Goal: Information Seeking & Learning: Learn about a topic

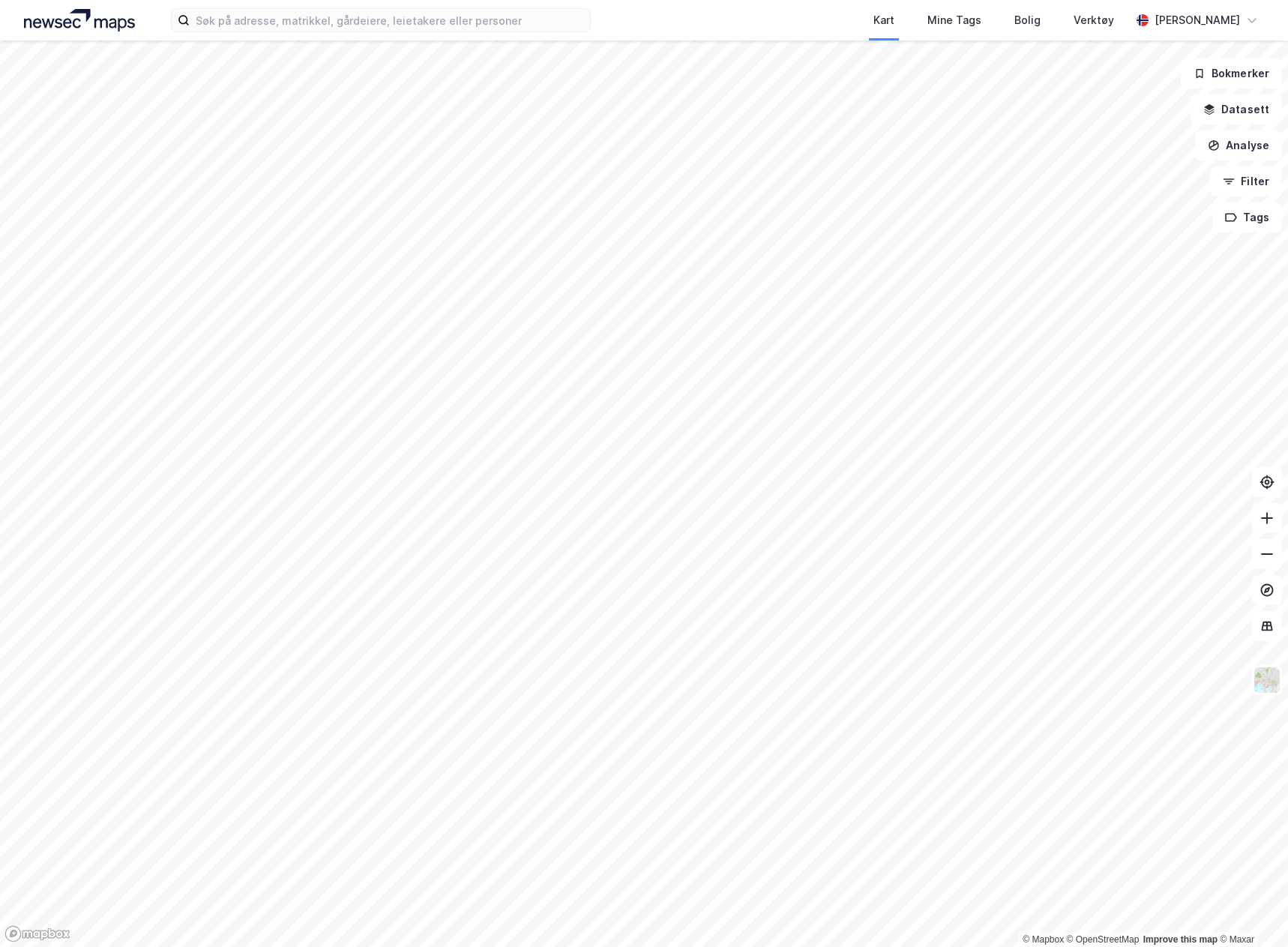
click at [313, 4] on div "Kart Mine Tags Bolig Verktøy [PERSON_NAME]" at bounding box center [644, 20] width 1288 height 40
click at [313, 7] on div "Kart Mine Tags Bolig Verktøy [PERSON_NAME]" at bounding box center [644, 20] width 1288 height 40
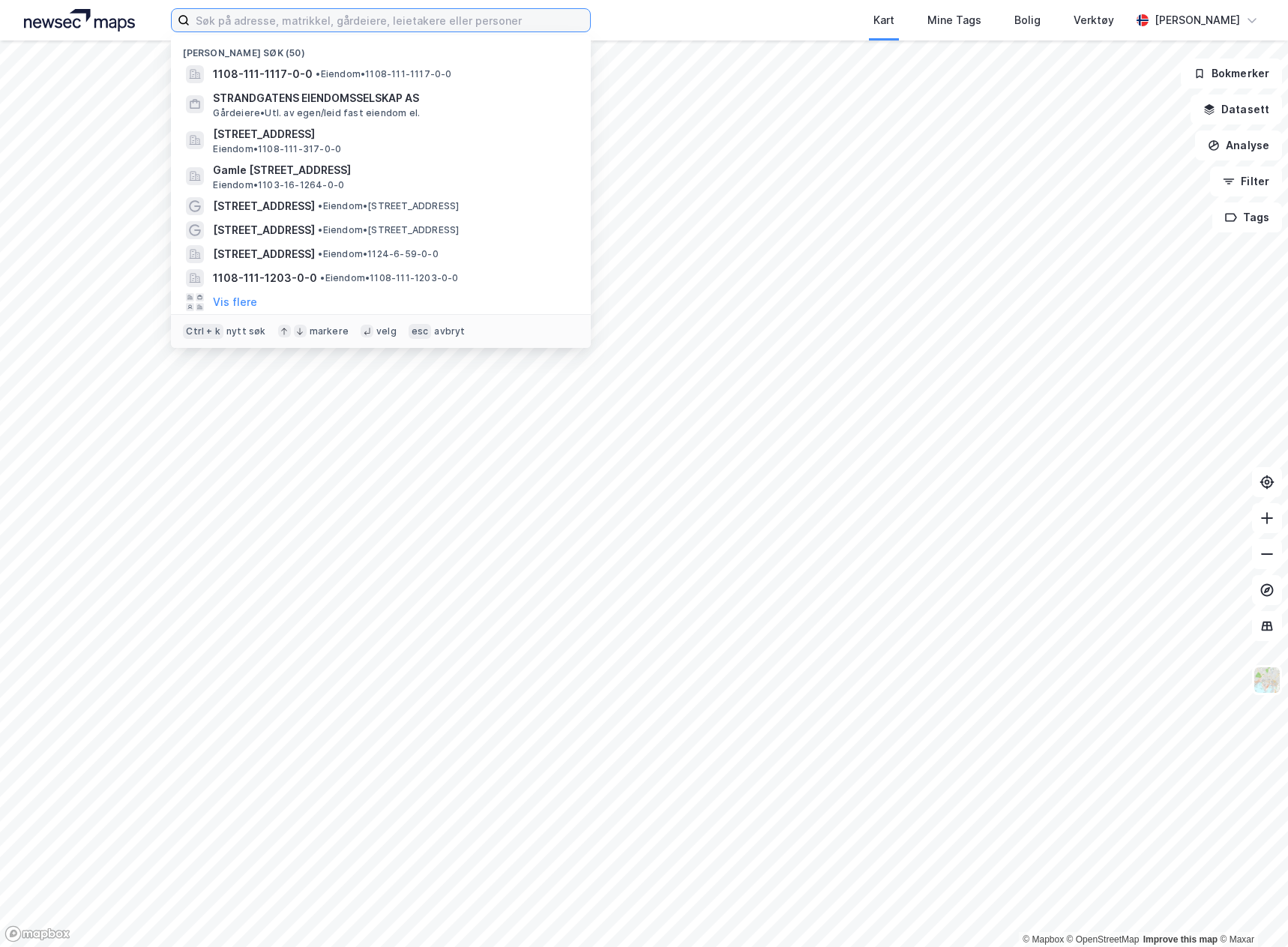
click at [308, 15] on input at bounding box center [390, 19] width 401 height 22
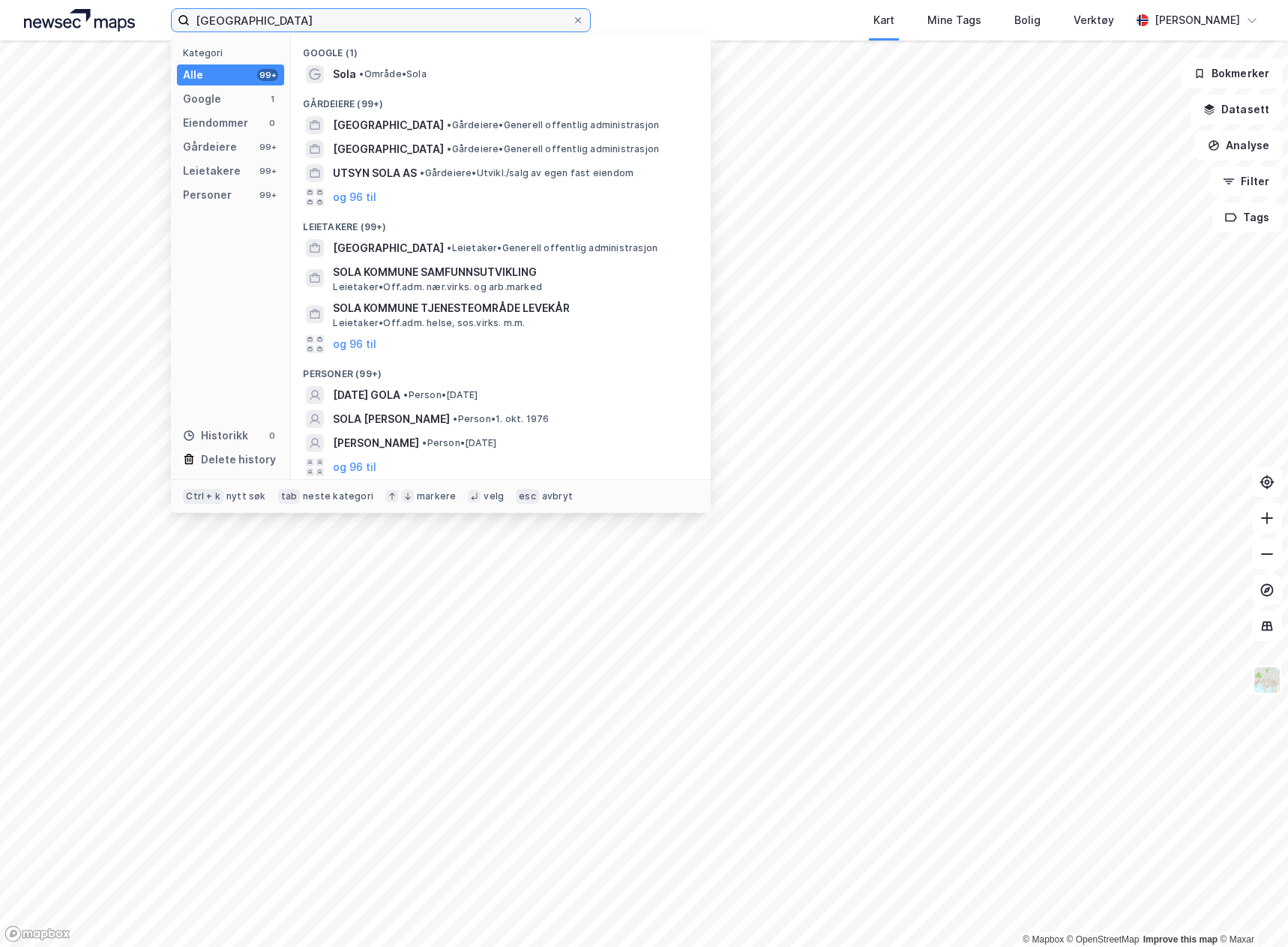
click at [374, 30] on input "[GEOGRAPHIC_DATA]" at bounding box center [380, 19] width 382 height 22
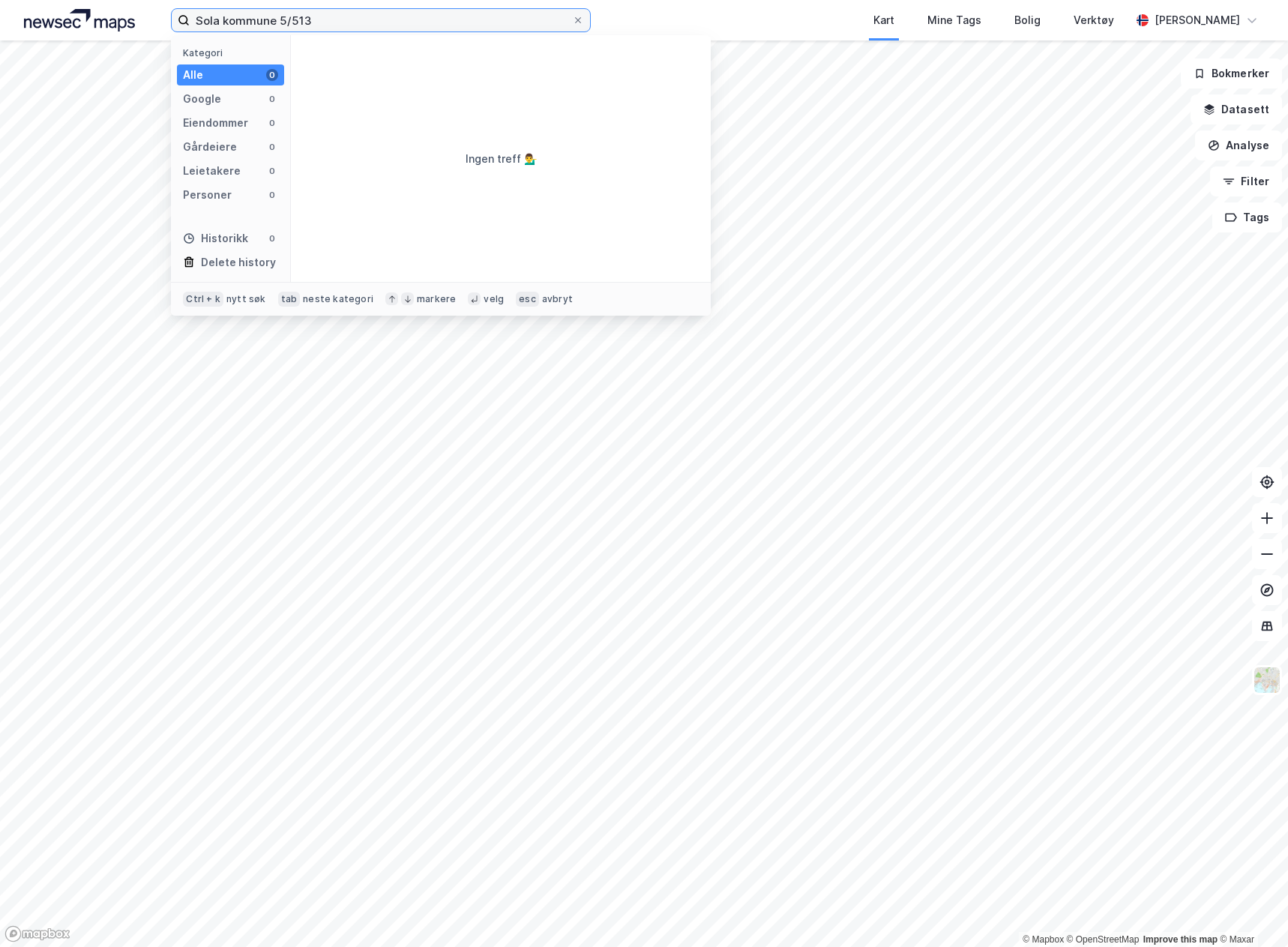
drag, startPoint x: 274, startPoint y: 19, endPoint x: 5, endPoint y: 5, distance: 269.4
click at [14, 7] on div "Sola kommune 5/513 Kategori Alle 0 Google 0 Eiendommer 0 Gårdeiere 0 Leietakere…" at bounding box center [644, 20] width 1288 height 40
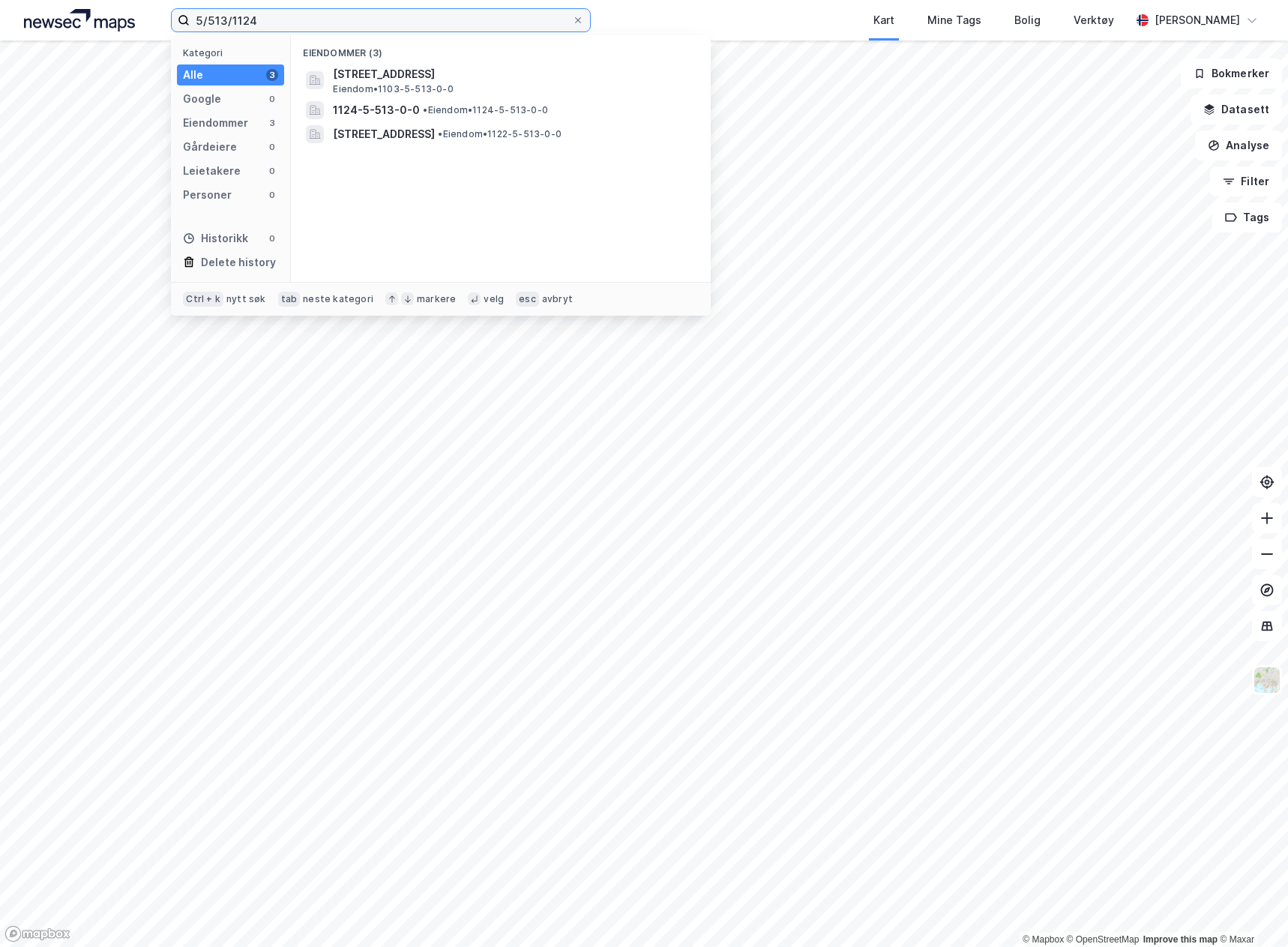
type input "5/513/1124"
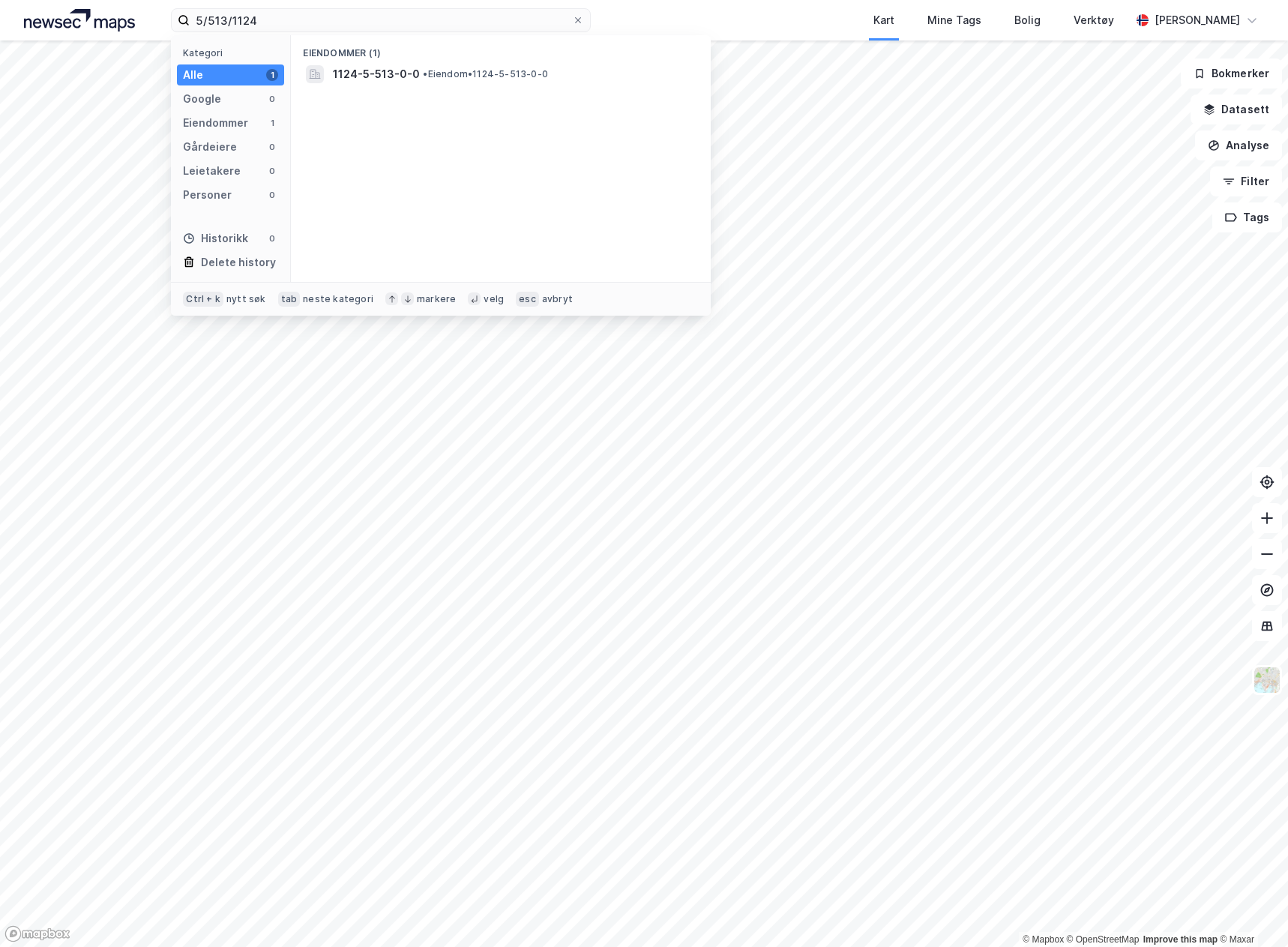
click at [450, 86] on div "Eiendommer (1) 1124-5-513-0-0 • Eiendom • 1124-5-513-0-0" at bounding box center [500, 158] width 420 height 246
click at [447, 76] on span "• Eiendom • 1124-5-513-0-0" at bounding box center [485, 74] width 126 height 12
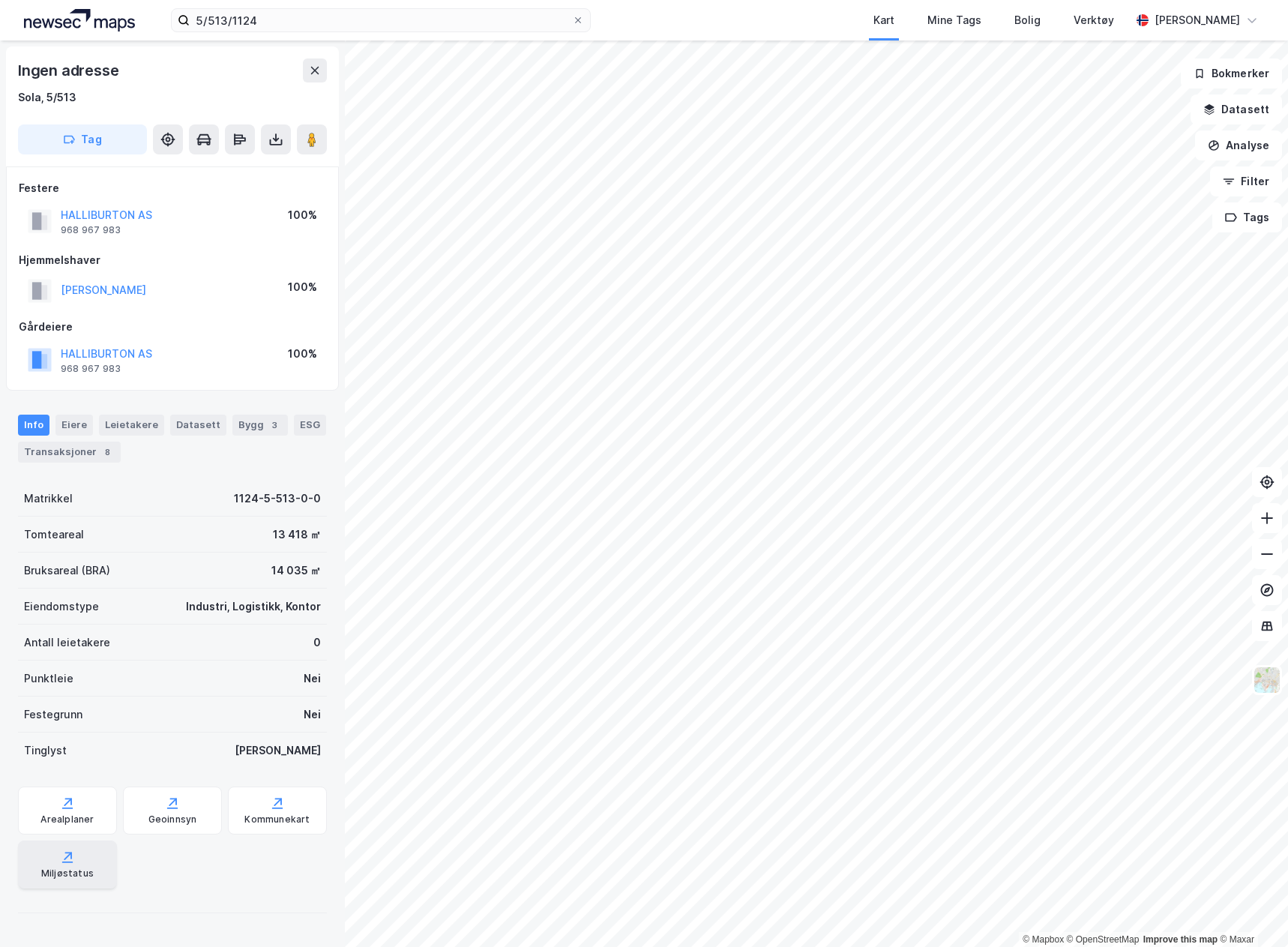
click at [54, 865] on div "Miljøstatus" at bounding box center [67, 865] width 99 height 48
